Goal: Information Seeking & Learning: Learn about a topic

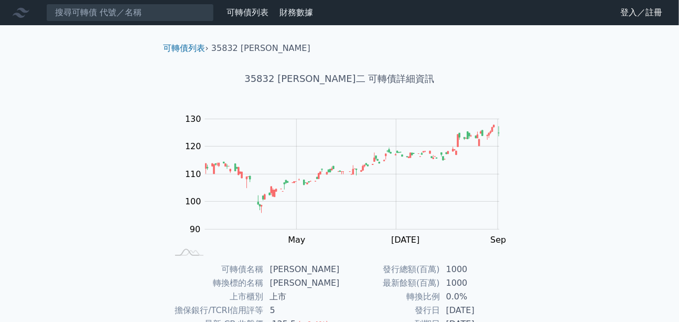
click at [464, 13] on link "登入／註冊" at bounding box center [641, 12] width 59 height 17
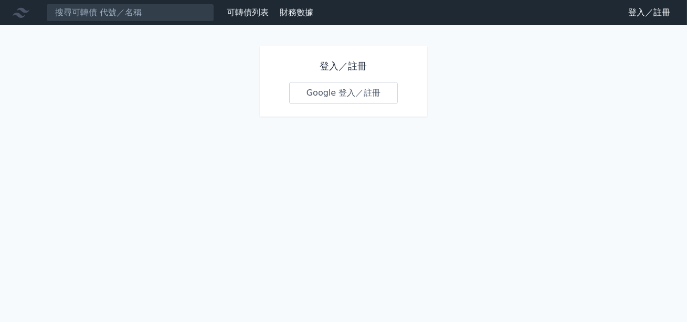
click at [341, 95] on link "Google 登入／註冊" at bounding box center [343, 93] width 109 height 22
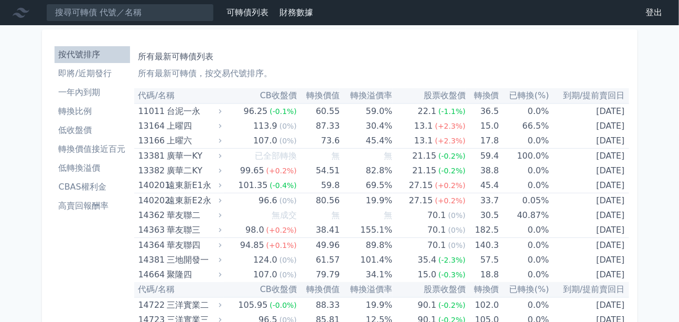
click at [85, 116] on li "轉換比例" at bounding box center [93, 111] width 76 height 13
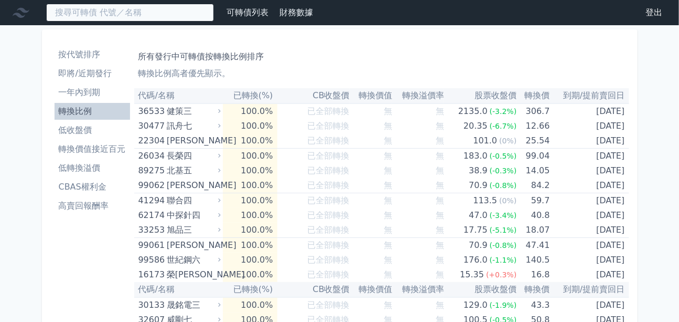
click at [112, 16] on input at bounding box center [130, 13] width 168 height 18
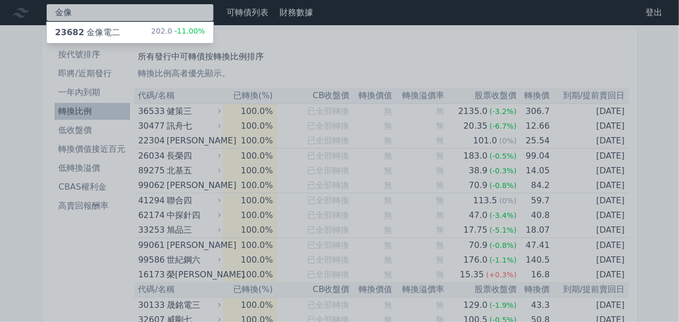
type input "金像"
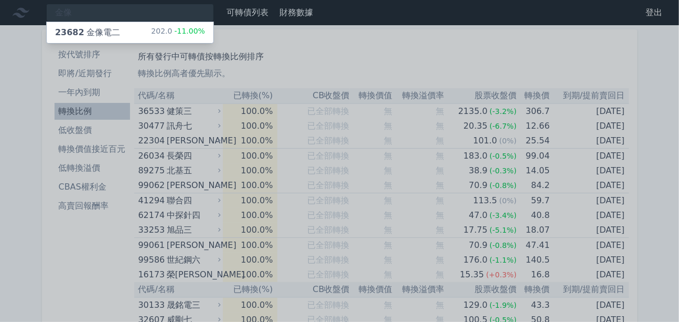
click at [108, 28] on div "23682 金像電二" at bounding box center [87, 32] width 65 height 13
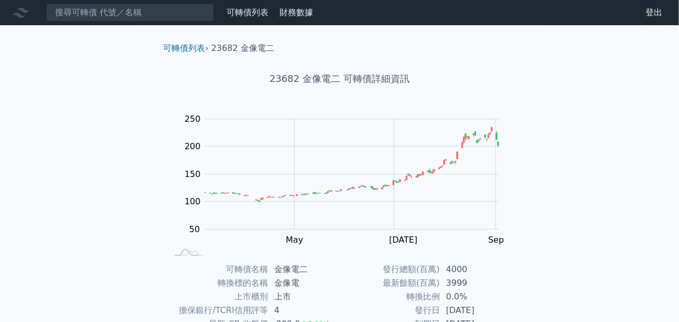
click at [243, 7] on link "可轉債列表" at bounding box center [248, 12] width 42 height 10
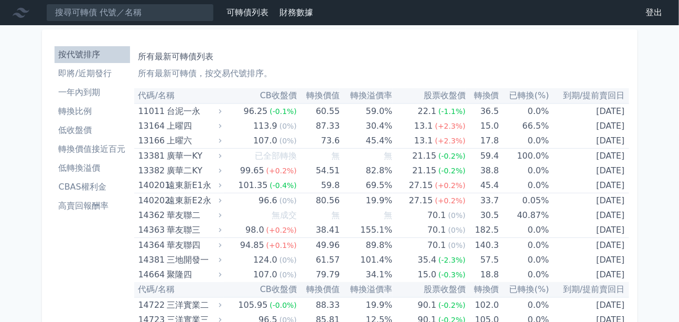
click at [270, 94] on th "CB收盤價" at bounding box center [260, 95] width 73 height 15
click at [73, 144] on li "轉換價值接近百元" at bounding box center [93, 149] width 76 height 13
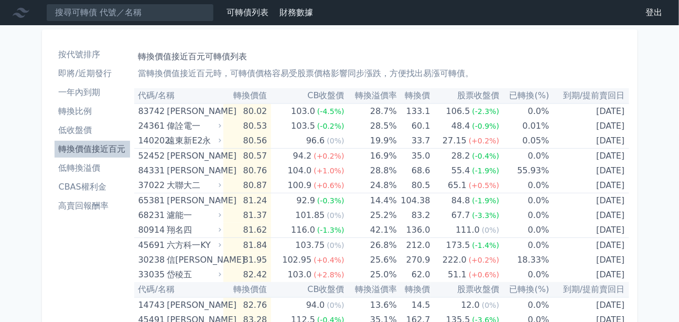
click at [100, 144] on li "轉換價值接近百元" at bounding box center [93, 149] width 76 height 13
click at [75, 131] on li "低收盤價" at bounding box center [93, 130] width 76 height 13
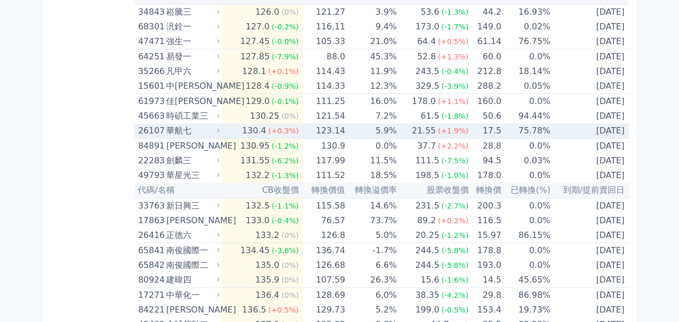
scroll to position [4530, 0]
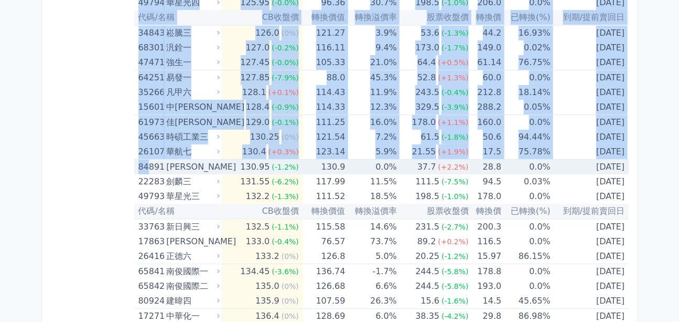
drag, startPoint x: 133, startPoint y: 167, endPoint x: 148, endPoint y: 165, distance: 16.0
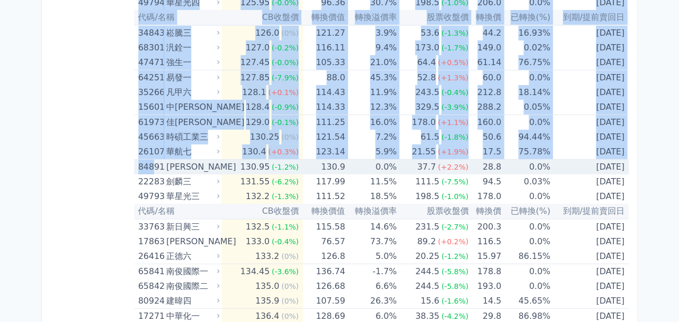
drag, startPoint x: 133, startPoint y: 162, endPoint x: 153, endPoint y: 161, distance: 19.5
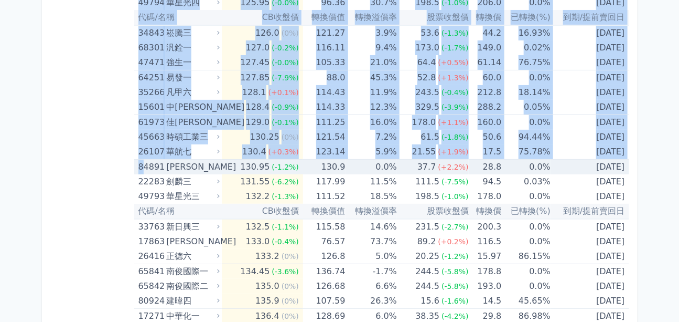
drag, startPoint x: 133, startPoint y: 166, endPoint x: 143, endPoint y: 165, distance: 10.5
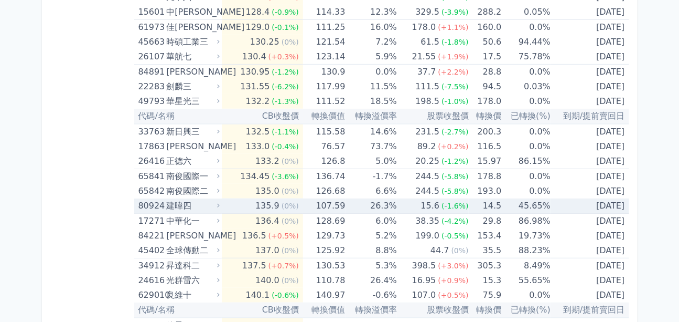
scroll to position [4625, 0]
